Goal: Use online tool/utility: Utilize a website feature to perform a specific function

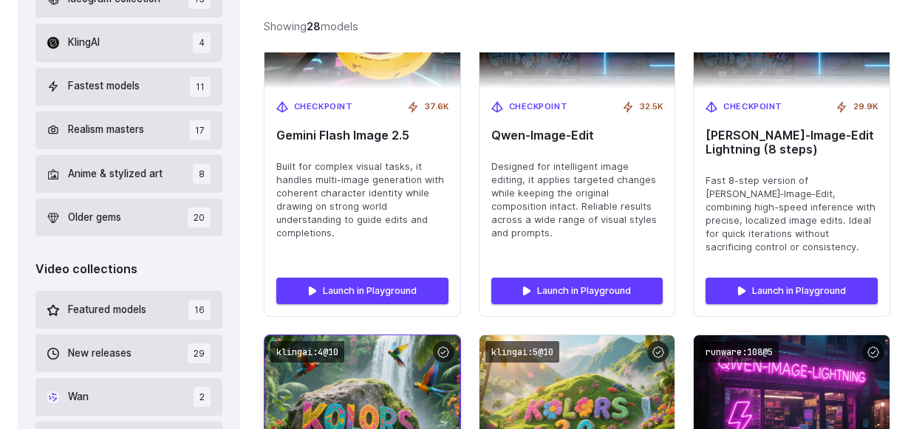
scroll to position [687, 0]
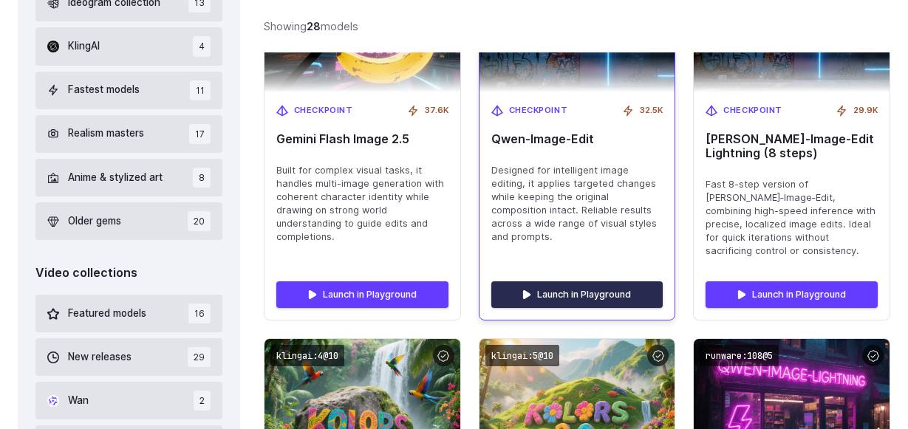
click at [570, 290] on link "Launch in Playground" at bounding box center [577, 295] width 172 height 27
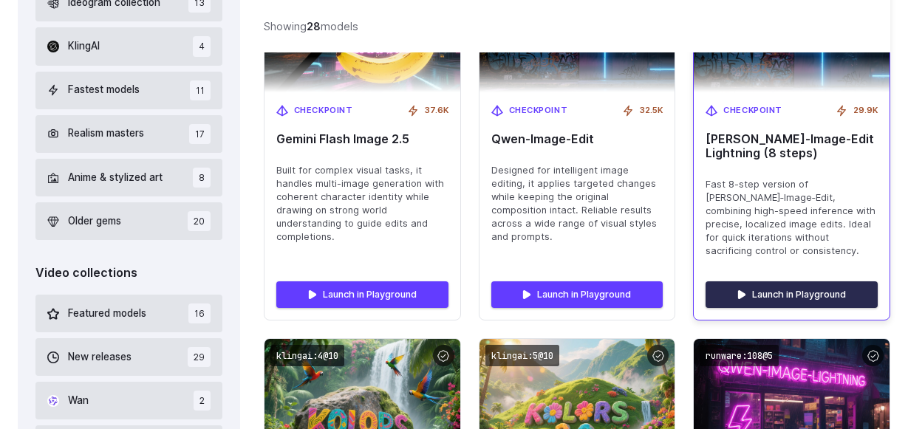
click at [767, 290] on link "Launch in Playground" at bounding box center [792, 295] width 172 height 27
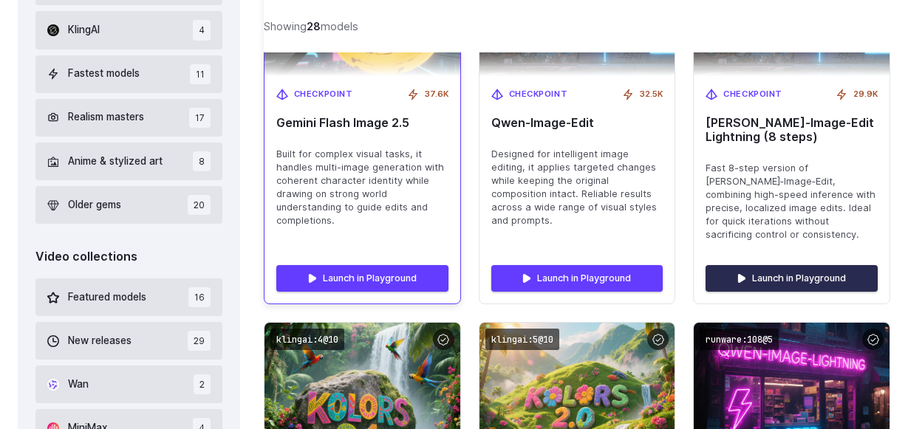
scroll to position [731, 0]
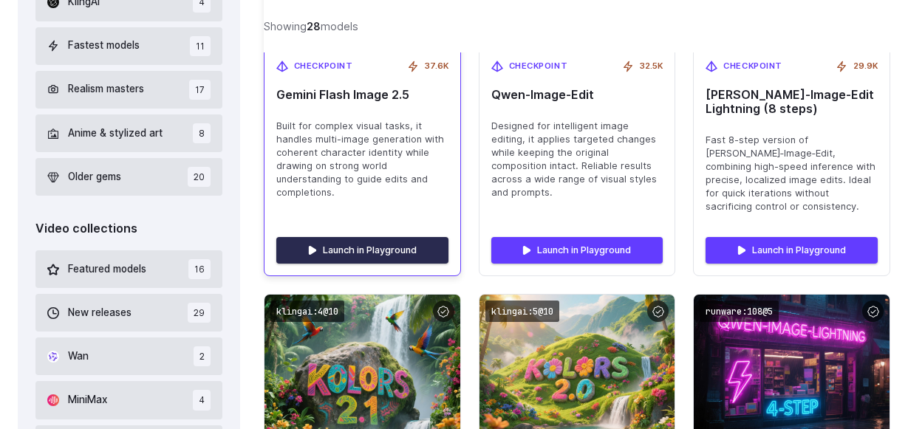
click at [356, 254] on link "Launch in Playground" at bounding box center [362, 250] width 172 height 27
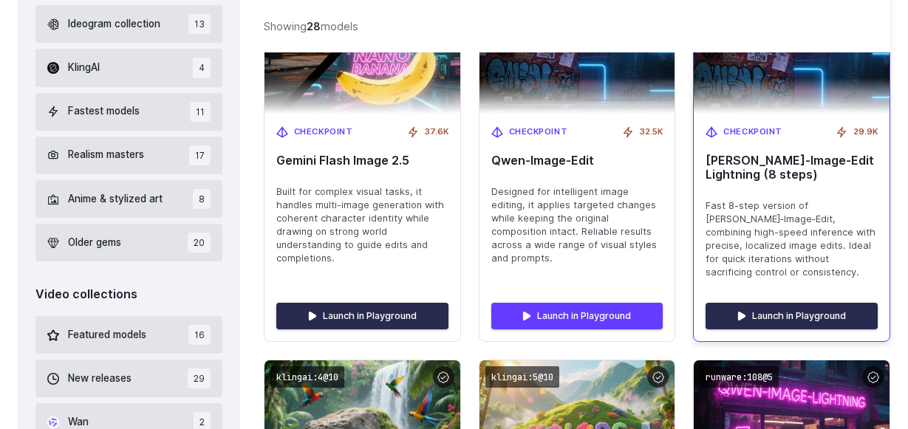
scroll to position [641, 0]
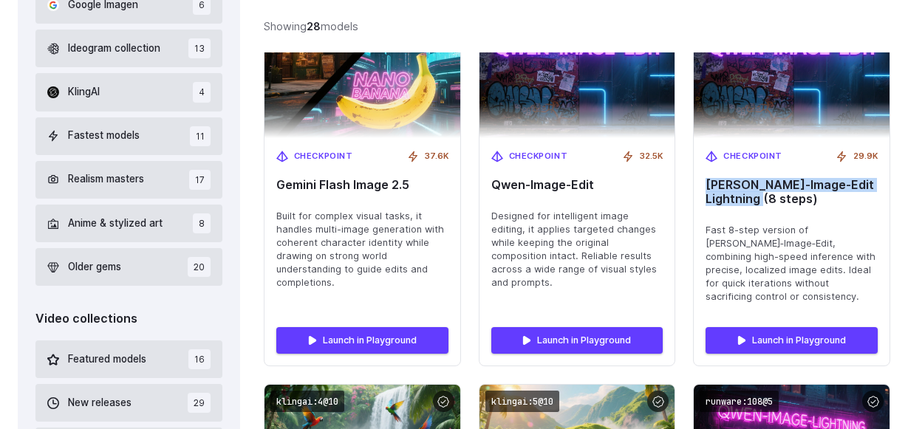
drag, startPoint x: 788, startPoint y: 210, endPoint x: 692, endPoint y: 187, distance: 98.1
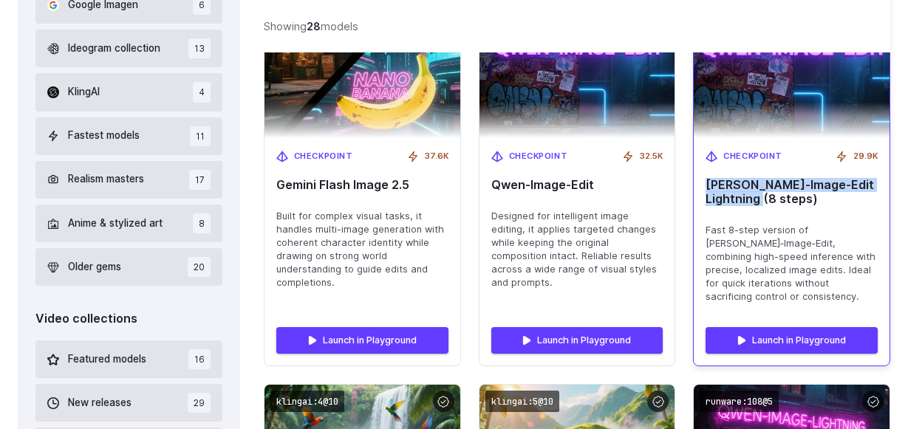
copy span "[PERSON_NAME]‑Image‑Edit Lightning (8 steps)"
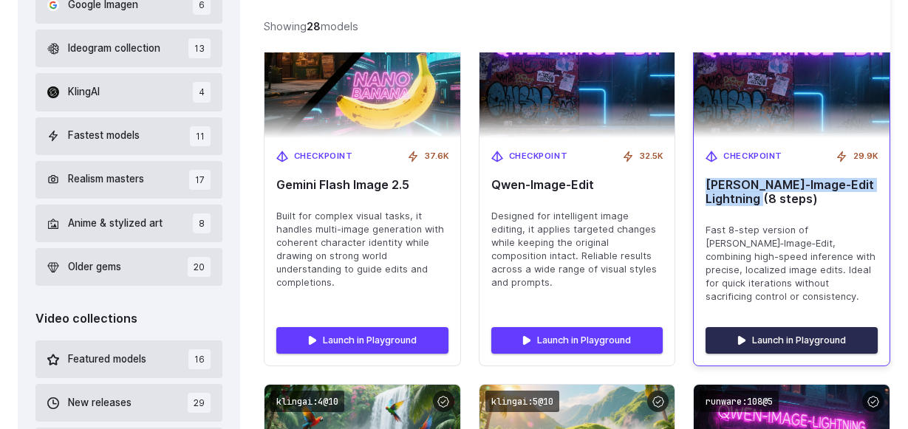
click at [766, 344] on link "Launch in Playground" at bounding box center [792, 340] width 172 height 27
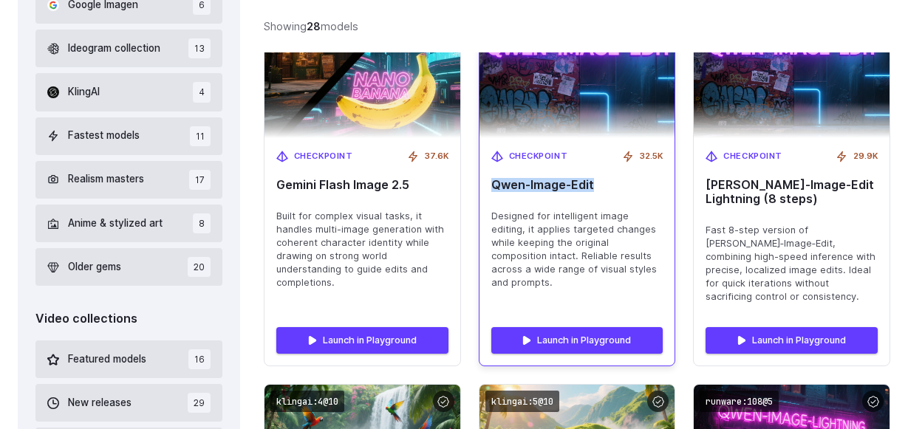
drag, startPoint x: 492, startPoint y: 183, endPoint x: 612, endPoint y: 191, distance: 120.0
click at [612, 191] on span "Qwen‑Image‑Edit" at bounding box center [577, 185] width 172 height 14
copy span "Qwen‑Image‑Edit"
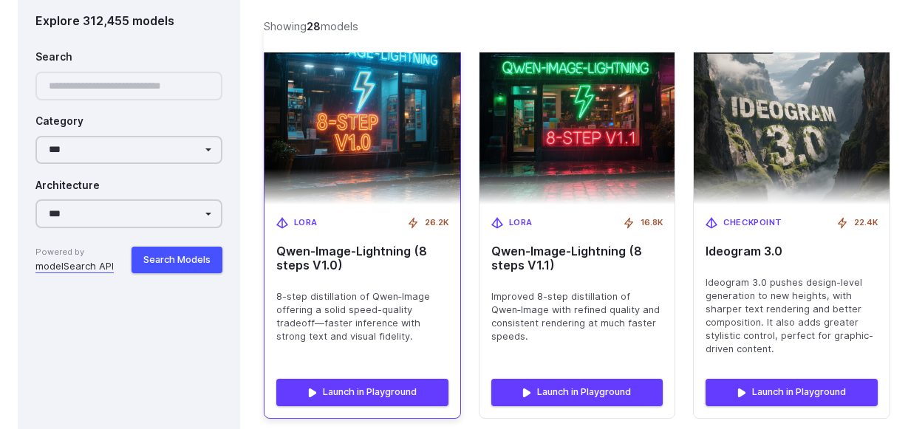
scroll to position [1429, 0]
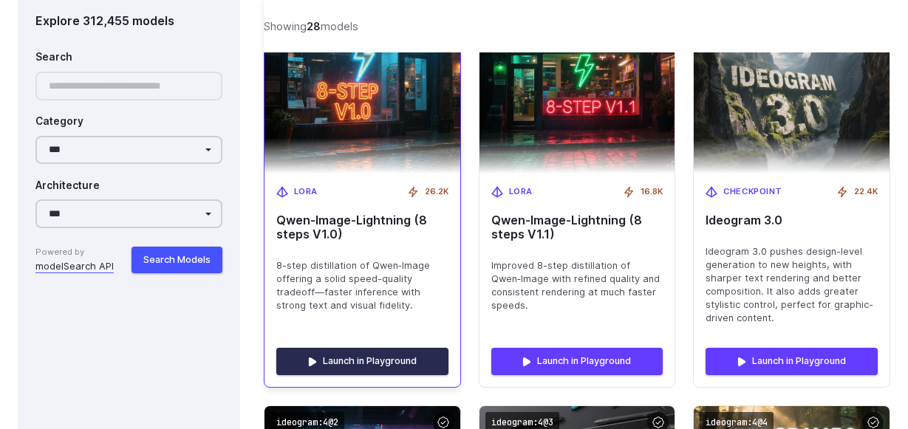
click at [351, 361] on link "Launch in Playground" at bounding box center [362, 361] width 172 height 27
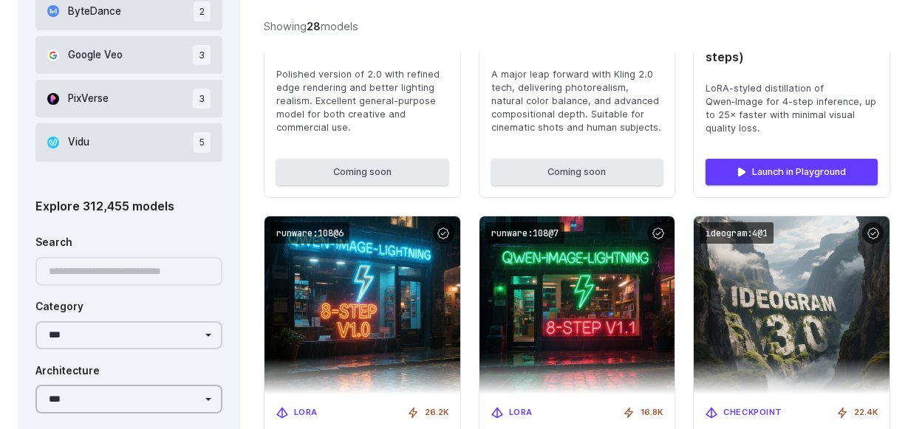
scroll to position [1112, 0]
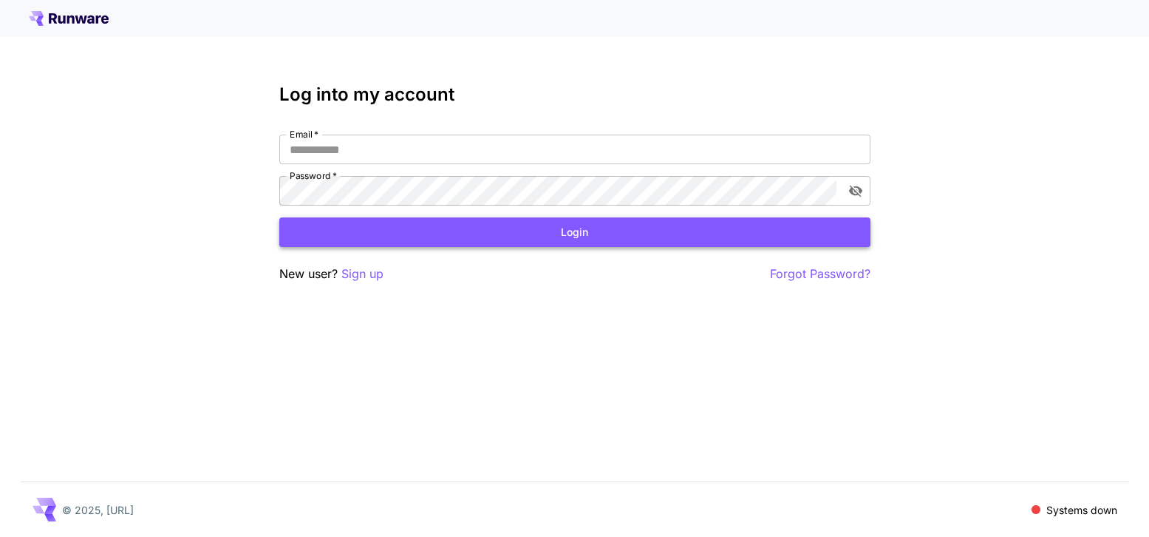
type input "**********"
click at [633, 244] on button "Login" at bounding box center [574, 232] width 591 height 30
